Goal: Transaction & Acquisition: Subscribe to service/newsletter

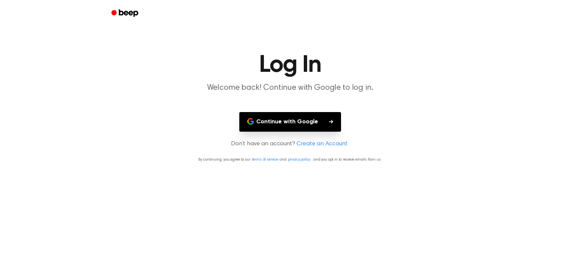
click at [271, 119] on button "Continue with Google" at bounding box center [290, 122] width 102 height 20
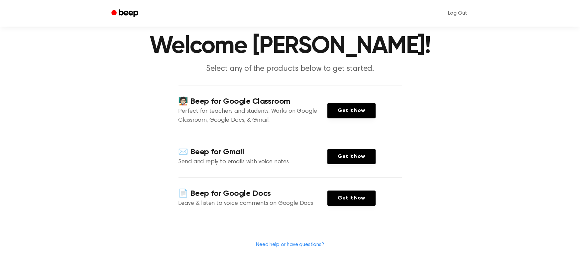
scroll to position [23, 0]
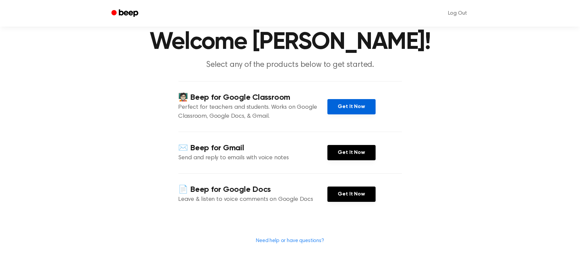
click at [348, 103] on link "Get It Now" at bounding box center [352, 106] width 48 height 15
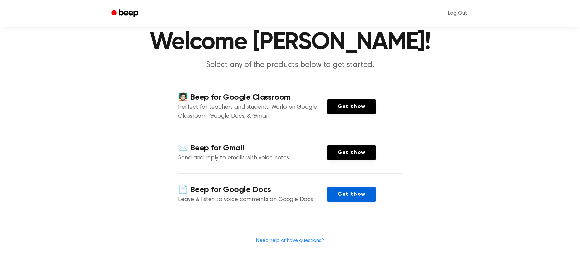
click at [363, 193] on link "Get It Now" at bounding box center [352, 194] width 48 height 15
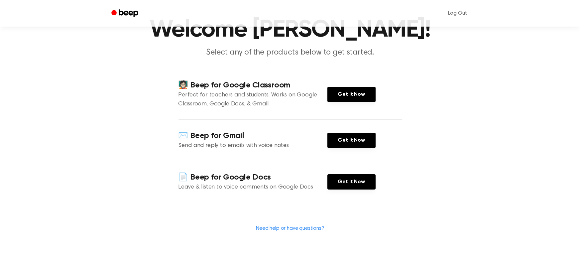
scroll to position [0, 0]
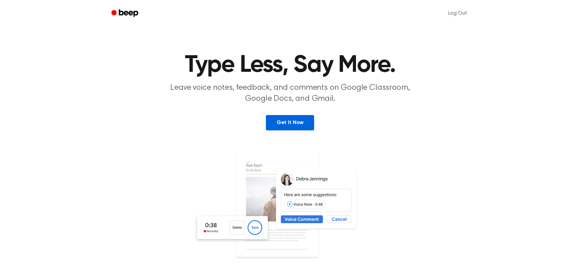
click at [287, 129] on link "Get It Now" at bounding box center [290, 122] width 48 height 15
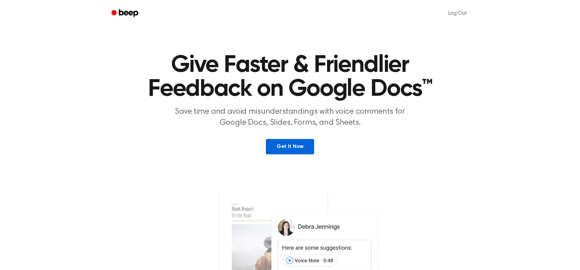
click at [289, 147] on link "Get It Now" at bounding box center [290, 146] width 48 height 15
